Goal: Find specific page/section: Find specific page/section

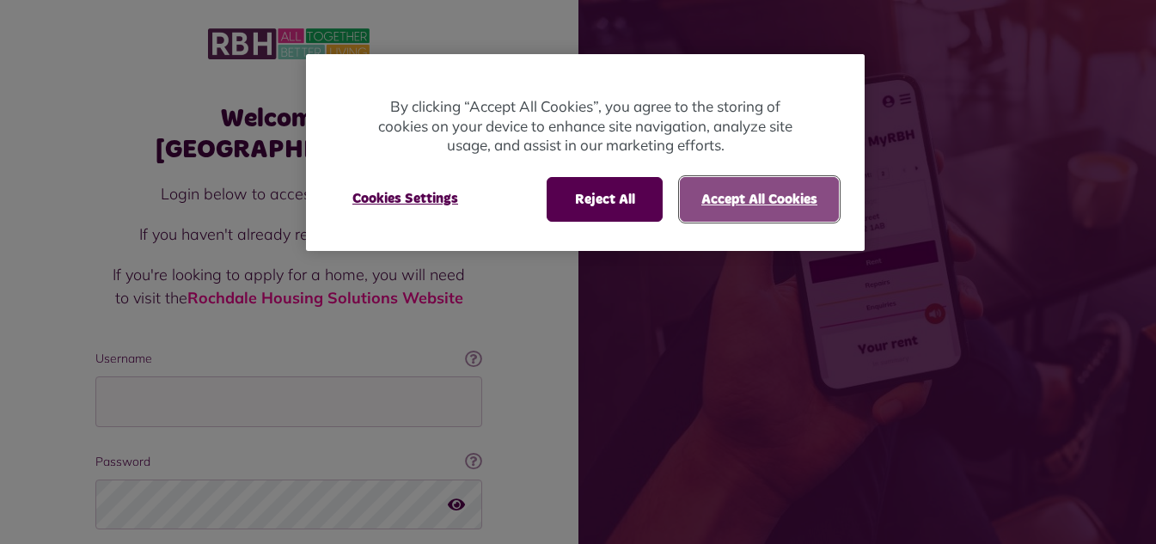
click at [743, 192] on button "Accept All Cookies" at bounding box center [759, 199] width 159 height 45
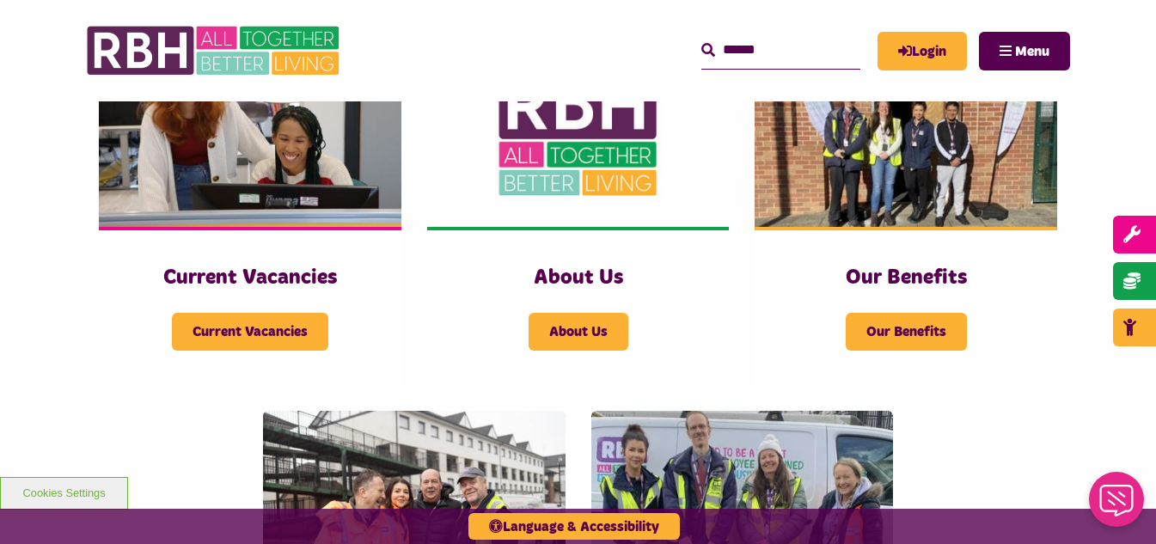
scroll to position [433, 0]
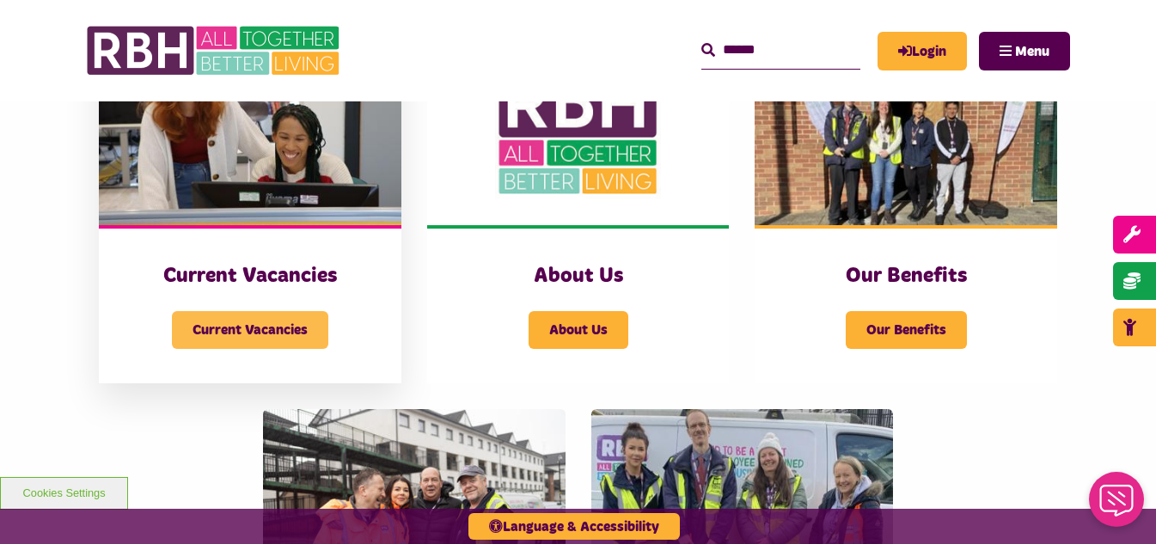
click at [254, 332] on span "Current Vacancies" at bounding box center [250, 330] width 156 height 38
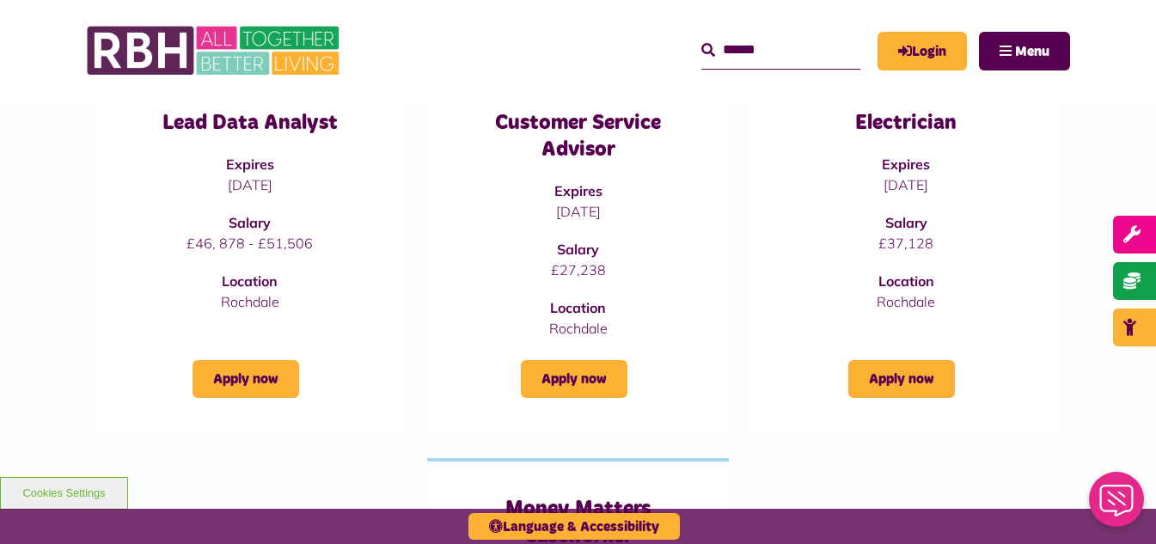
scroll to position [283, 0]
